Goal: Task Accomplishment & Management: Use online tool/utility

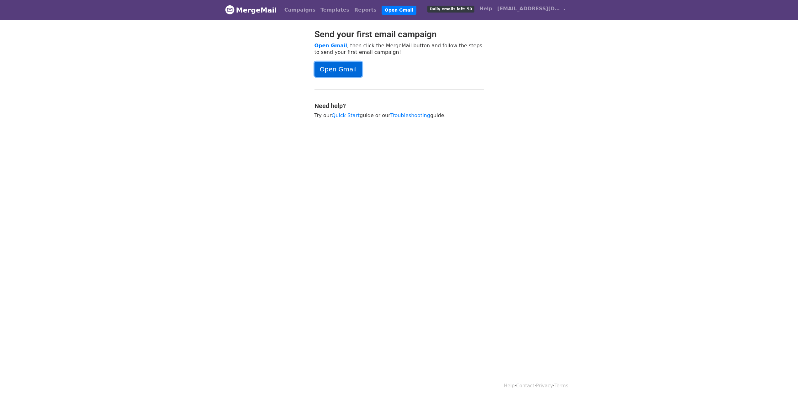
click at [336, 70] on link "Open Gmail" at bounding box center [338, 69] width 48 height 15
click at [336, 67] on link "Open Gmail" at bounding box center [338, 69] width 48 height 15
click at [382, 8] on link "Open Gmail" at bounding box center [399, 10] width 35 height 9
click at [339, 65] on link "Open Gmail" at bounding box center [338, 69] width 48 height 15
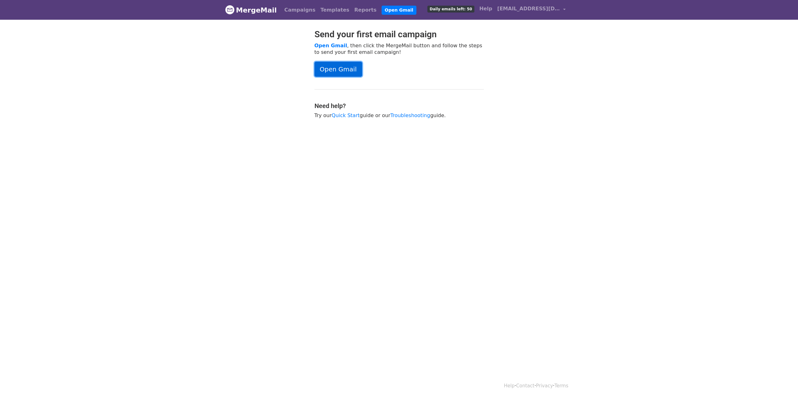
click at [334, 69] on link "Open Gmail" at bounding box center [338, 69] width 48 height 15
click at [331, 66] on link "Open Gmail" at bounding box center [338, 69] width 48 height 15
click at [331, 72] on link "Open Gmail" at bounding box center [338, 69] width 48 height 15
click at [336, 70] on link "Open Gmail" at bounding box center [338, 69] width 48 height 15
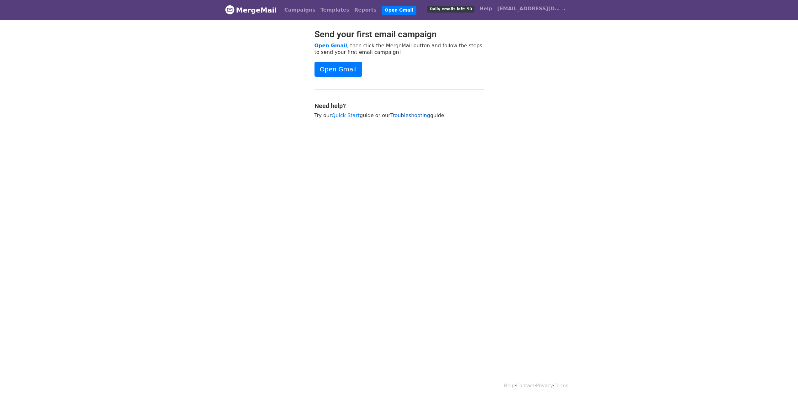
click at [399, 115] on link "Troubleshooting" at bounding box center [410, 116] width 40 height 6
